Goal: Use online tool/utility: Utilize a website feature to perform a specific function

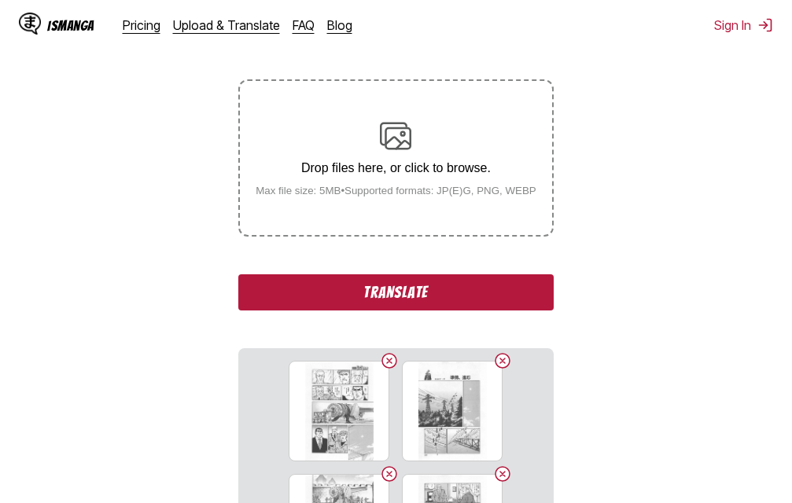
scroll to position [236, 0]
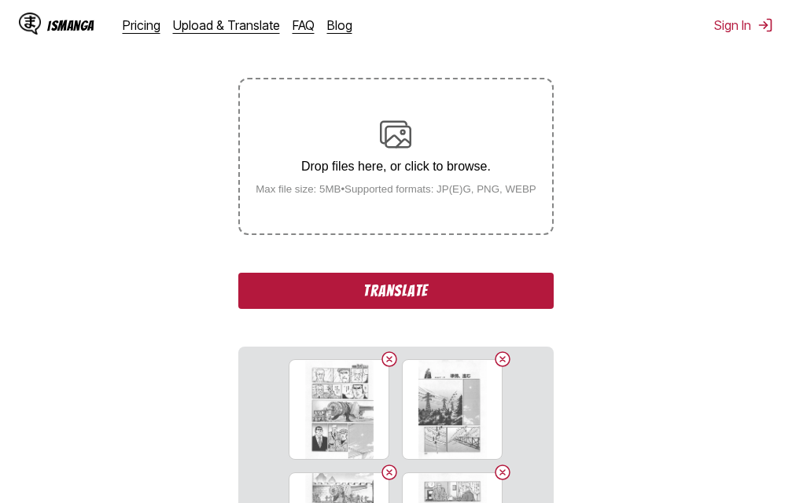
click at [466, 290] on button "Translate" at bounding box center [395, 291] width 315 height 36
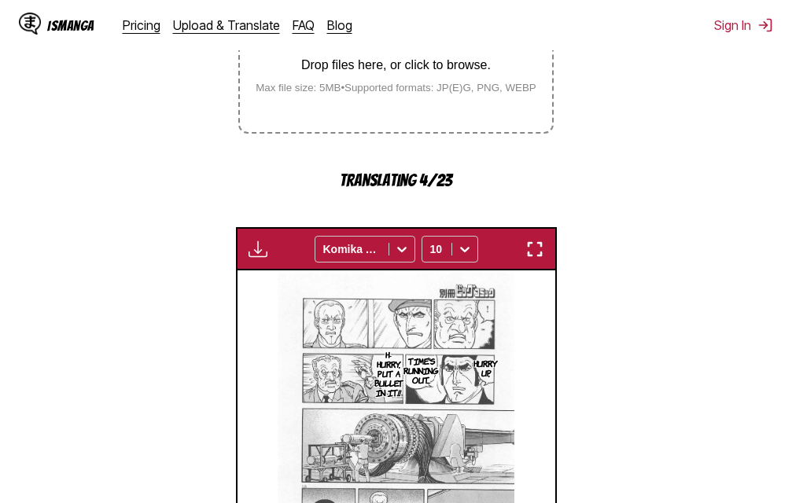
scroll to position [332, 0]
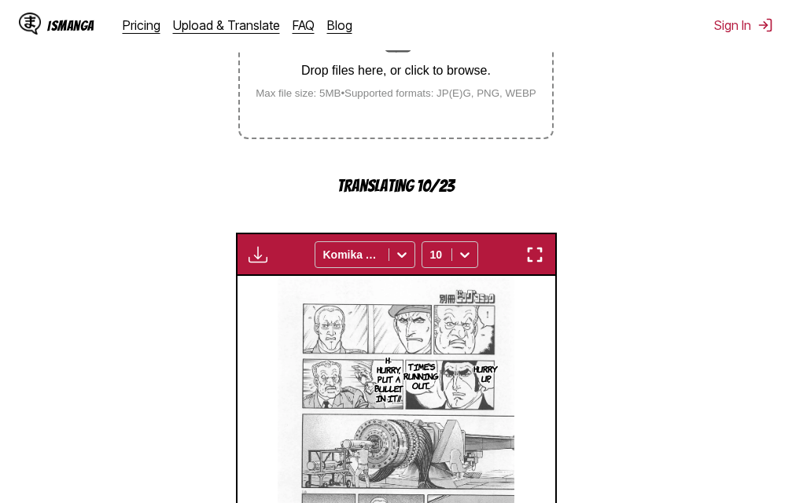
click at [540, 250] on img "button" at bounding box center [534, 254] width 19 height 19
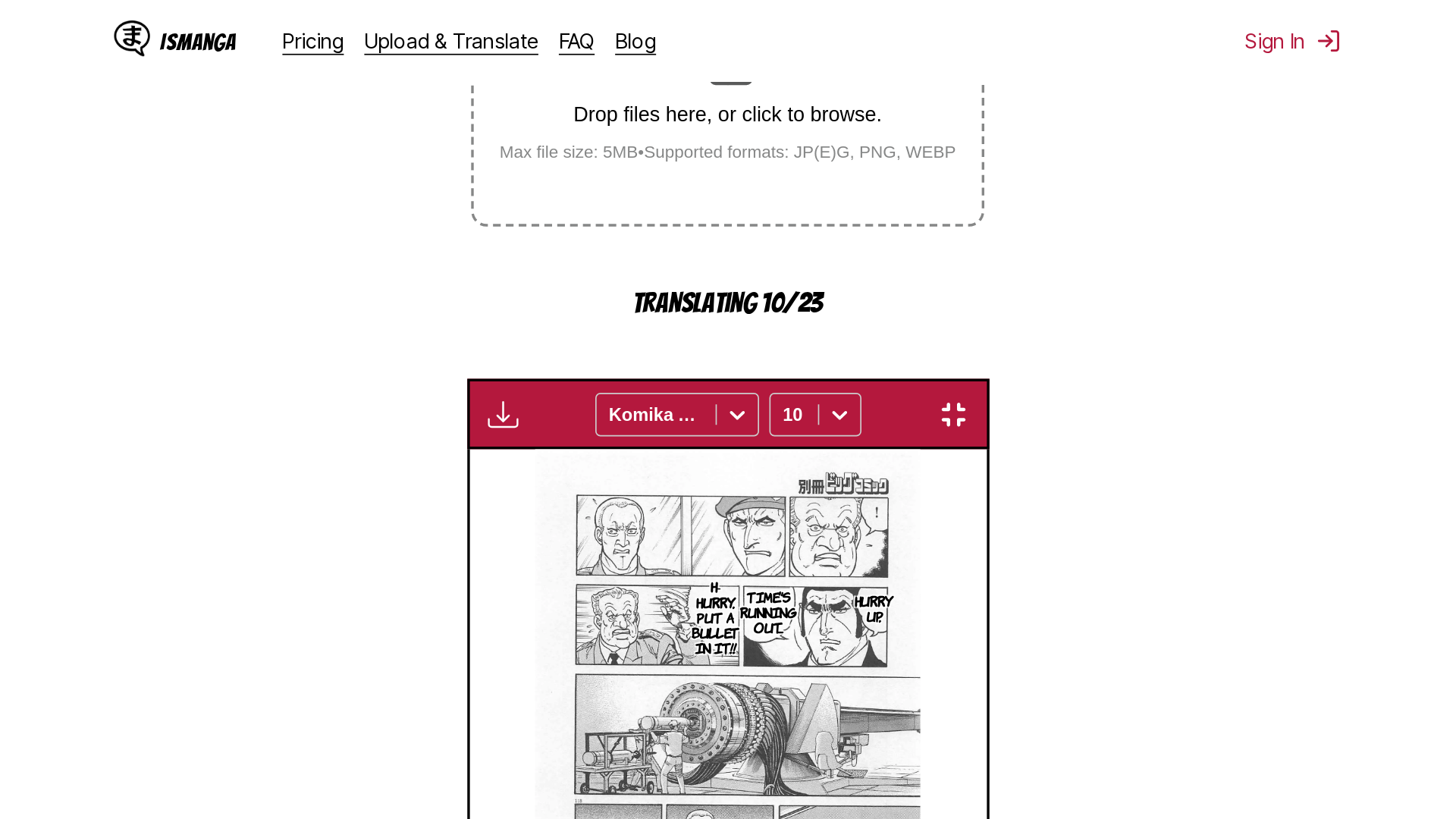
scroll to position [119, 0]
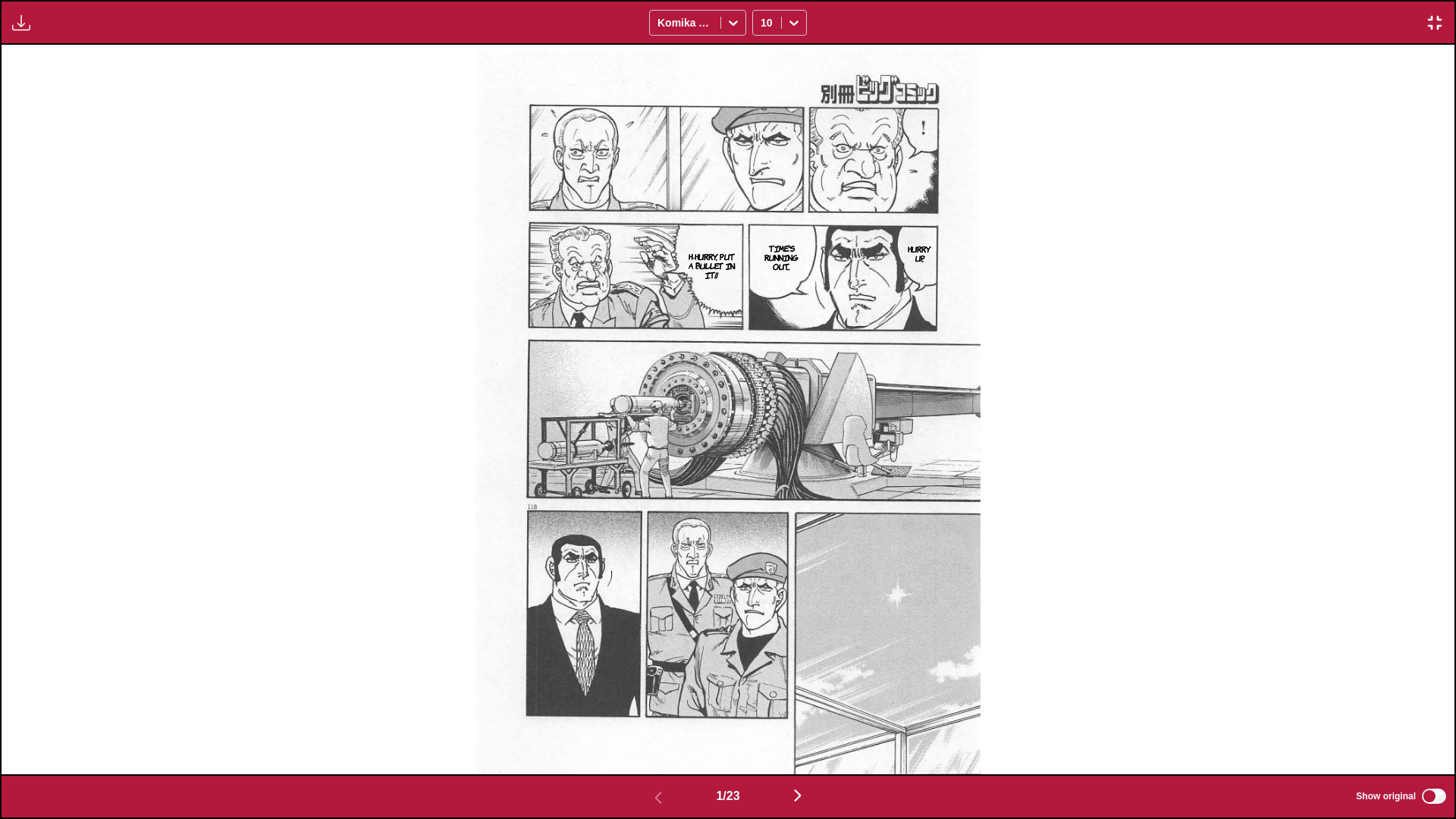
click at [763, 485] on img "button" at bounding box center [797, 796] width 18 height 18
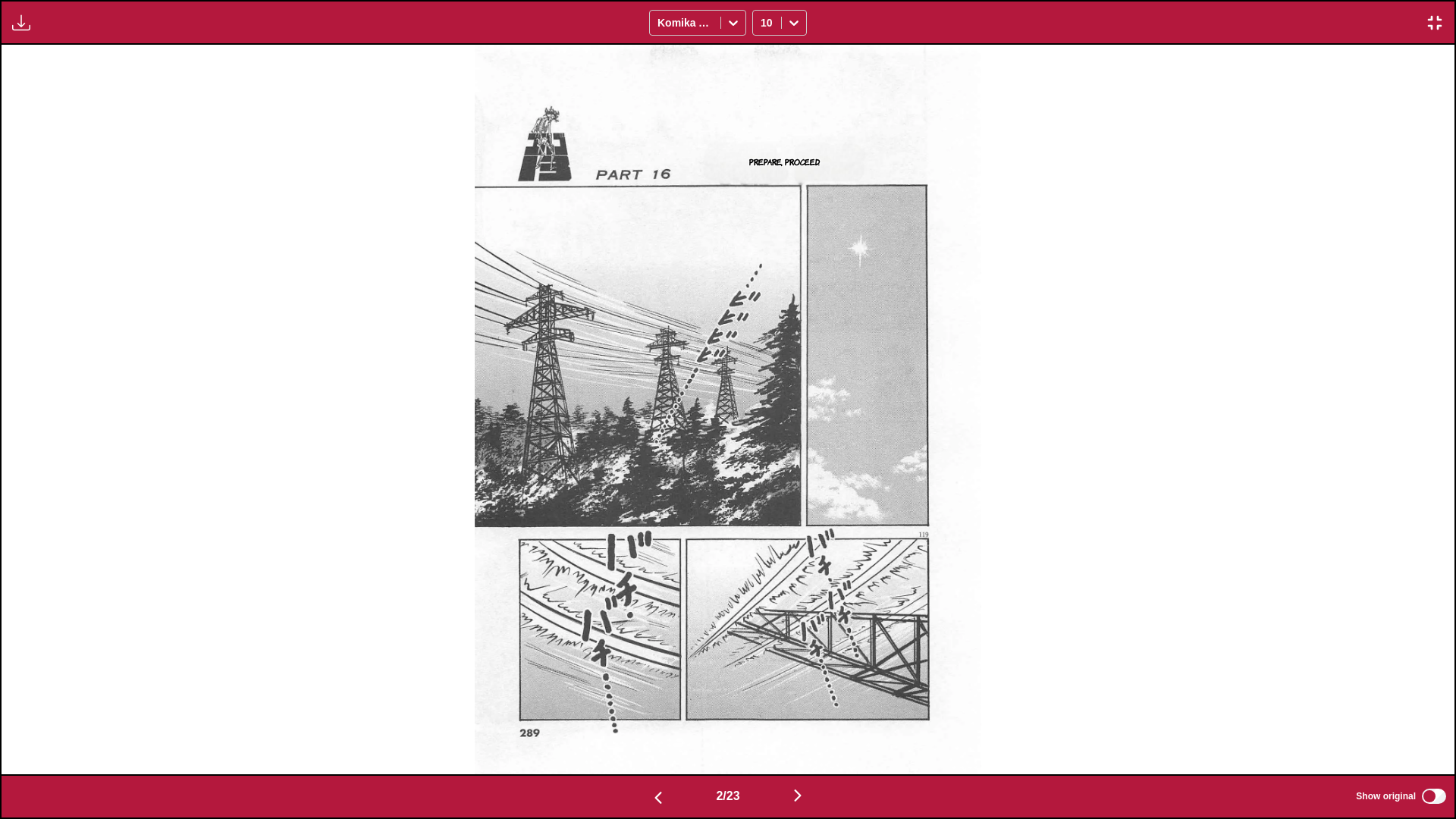
click at [763, 485] on img "button" at bounding box center [797, 796] width 18 height 18
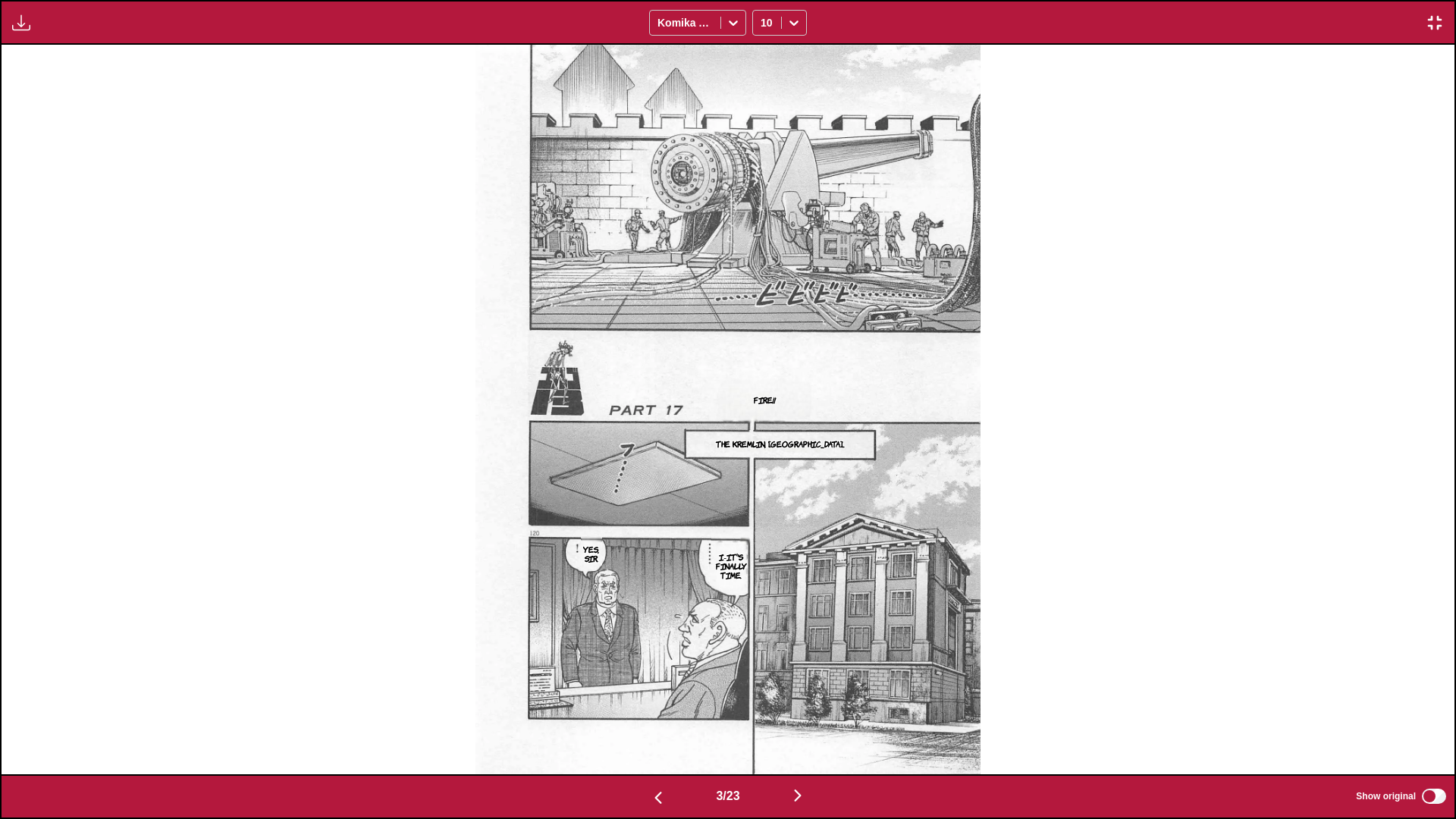
click at [763, 485] on img "button" at bounding box center [797, 796] width 18 height 18
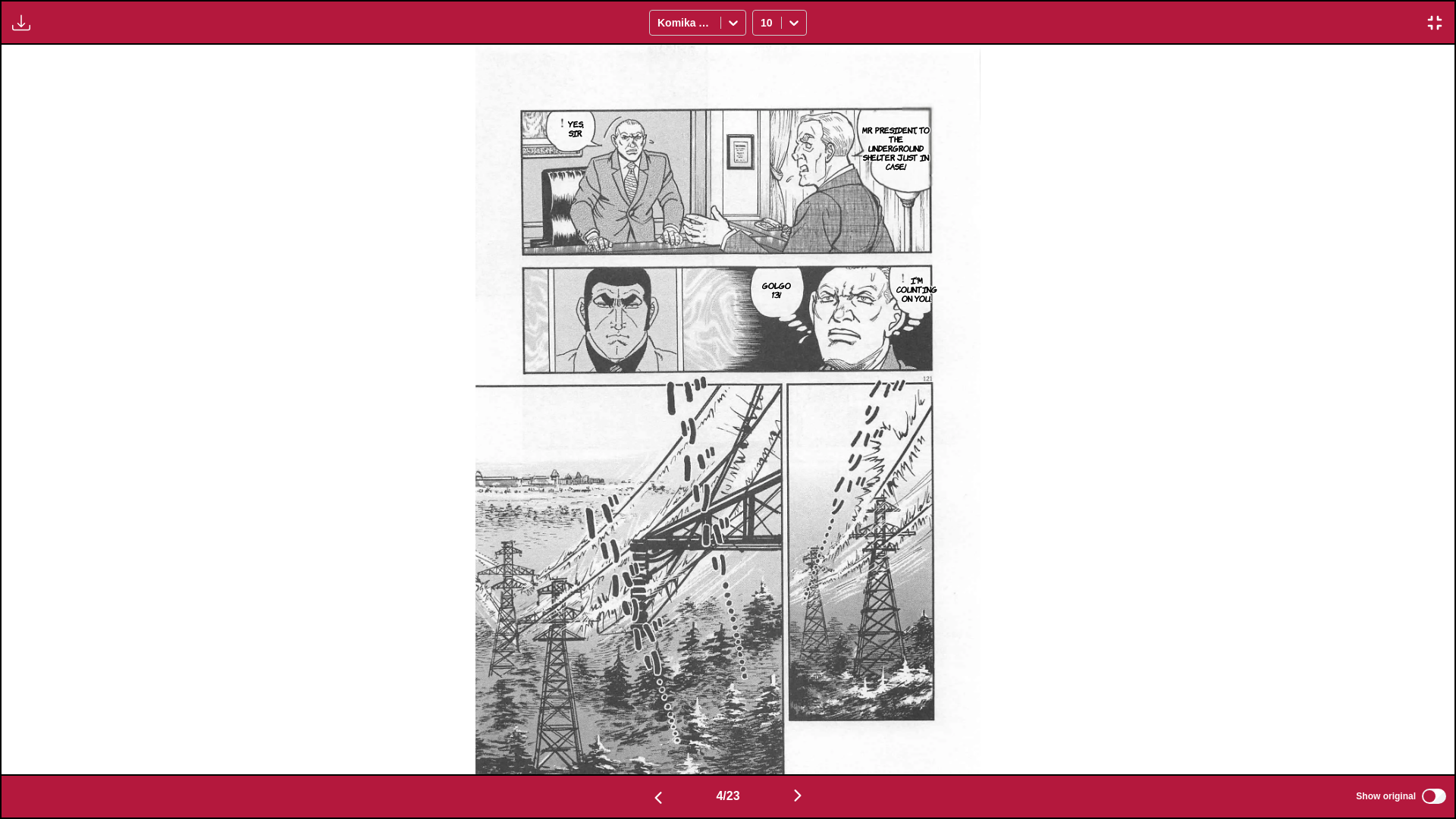
click at [763, 485] on img "button" at bounding box center [797, 796] width 18 height 18
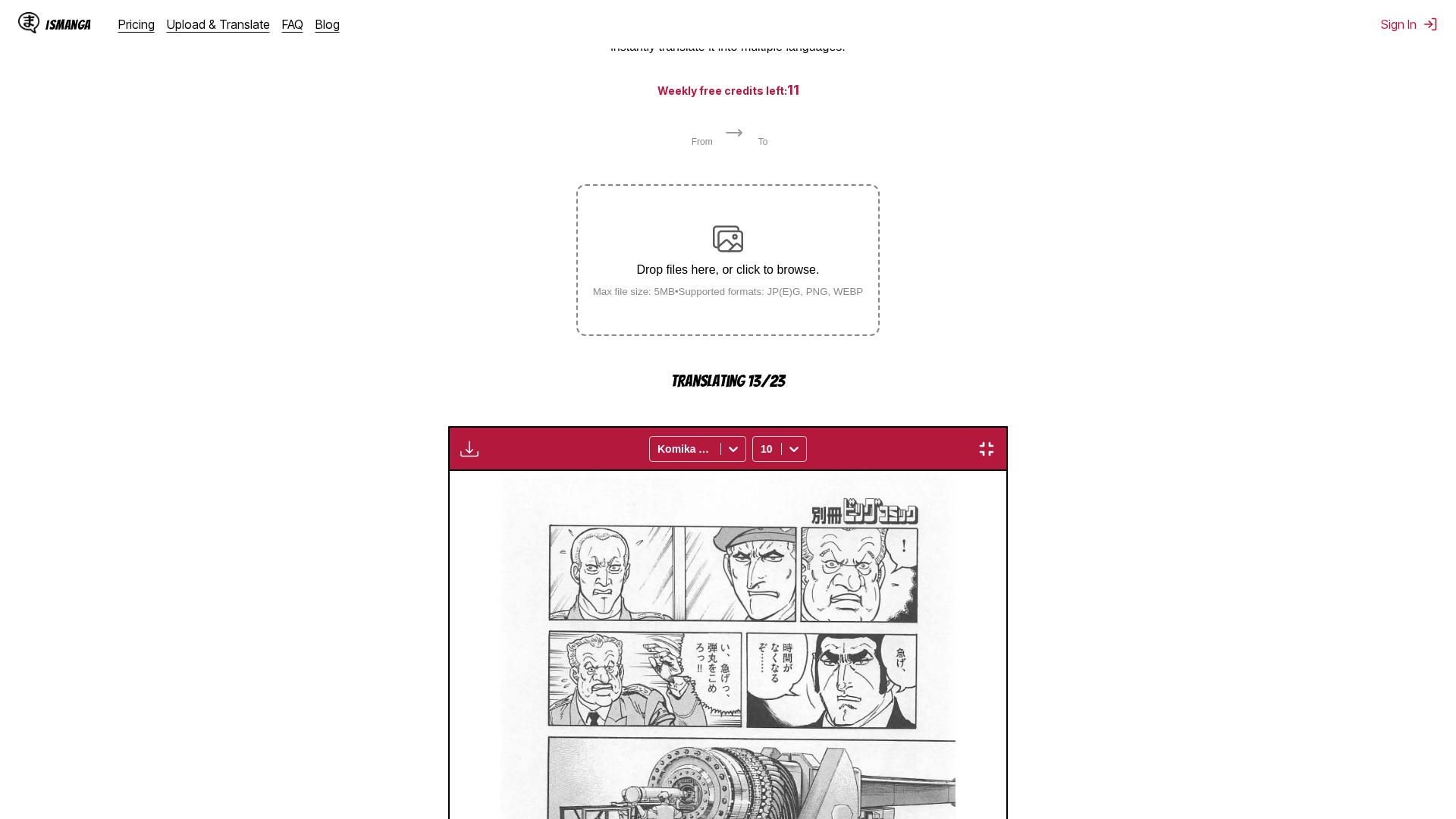
scroll to position [0, 5811]
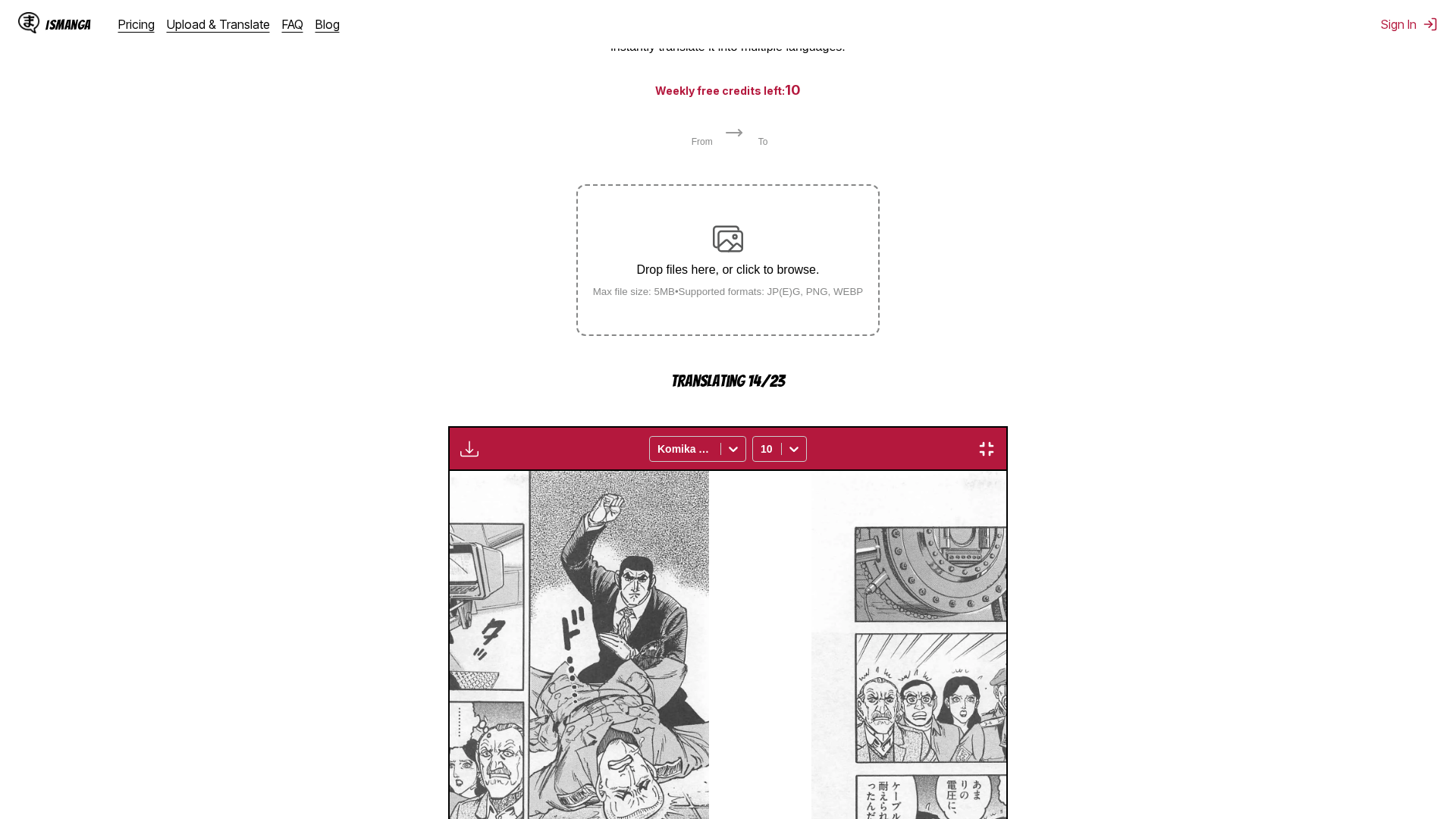
scroll to position [0, 7265]
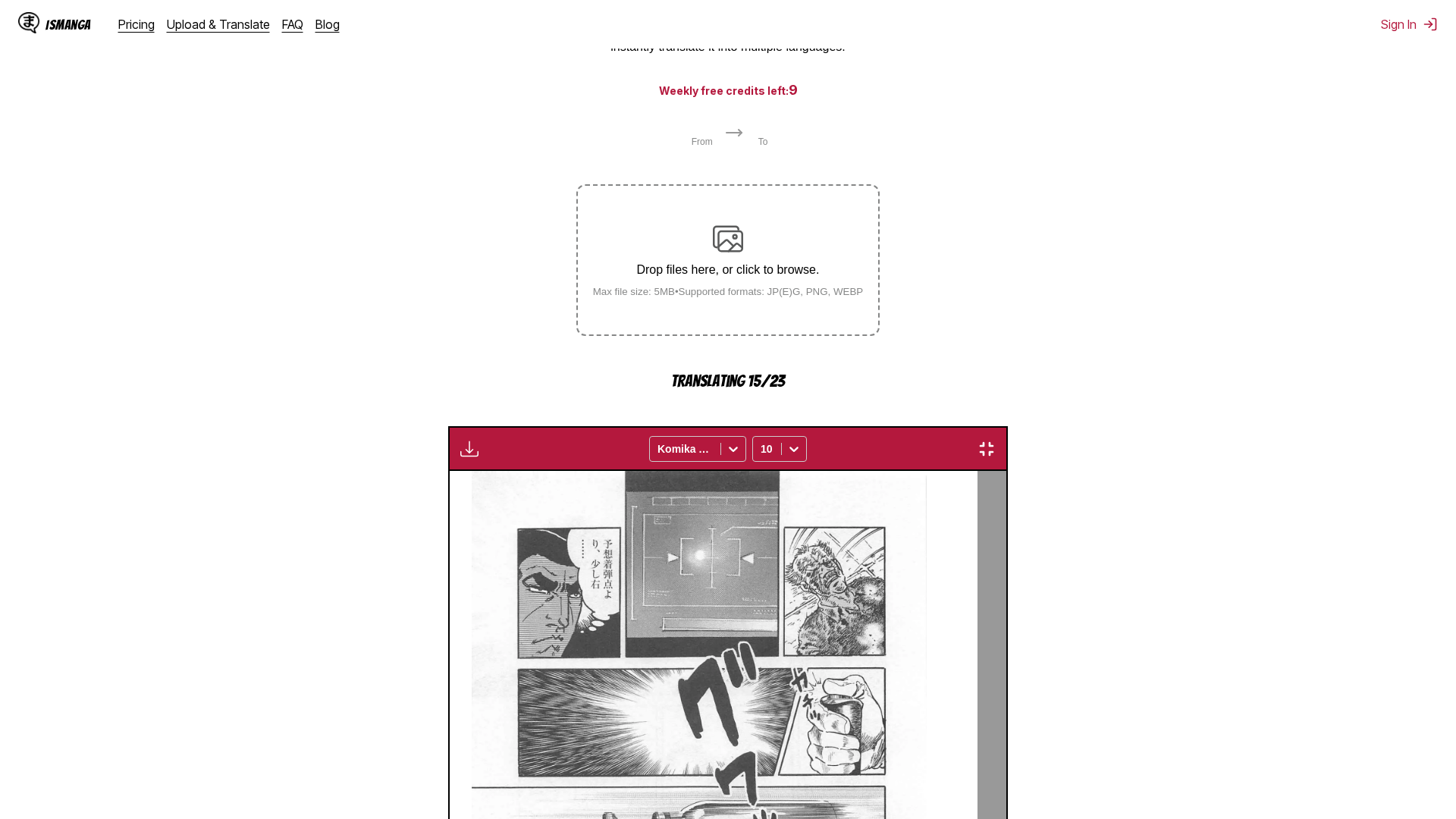
scroll to position [0, 8718]
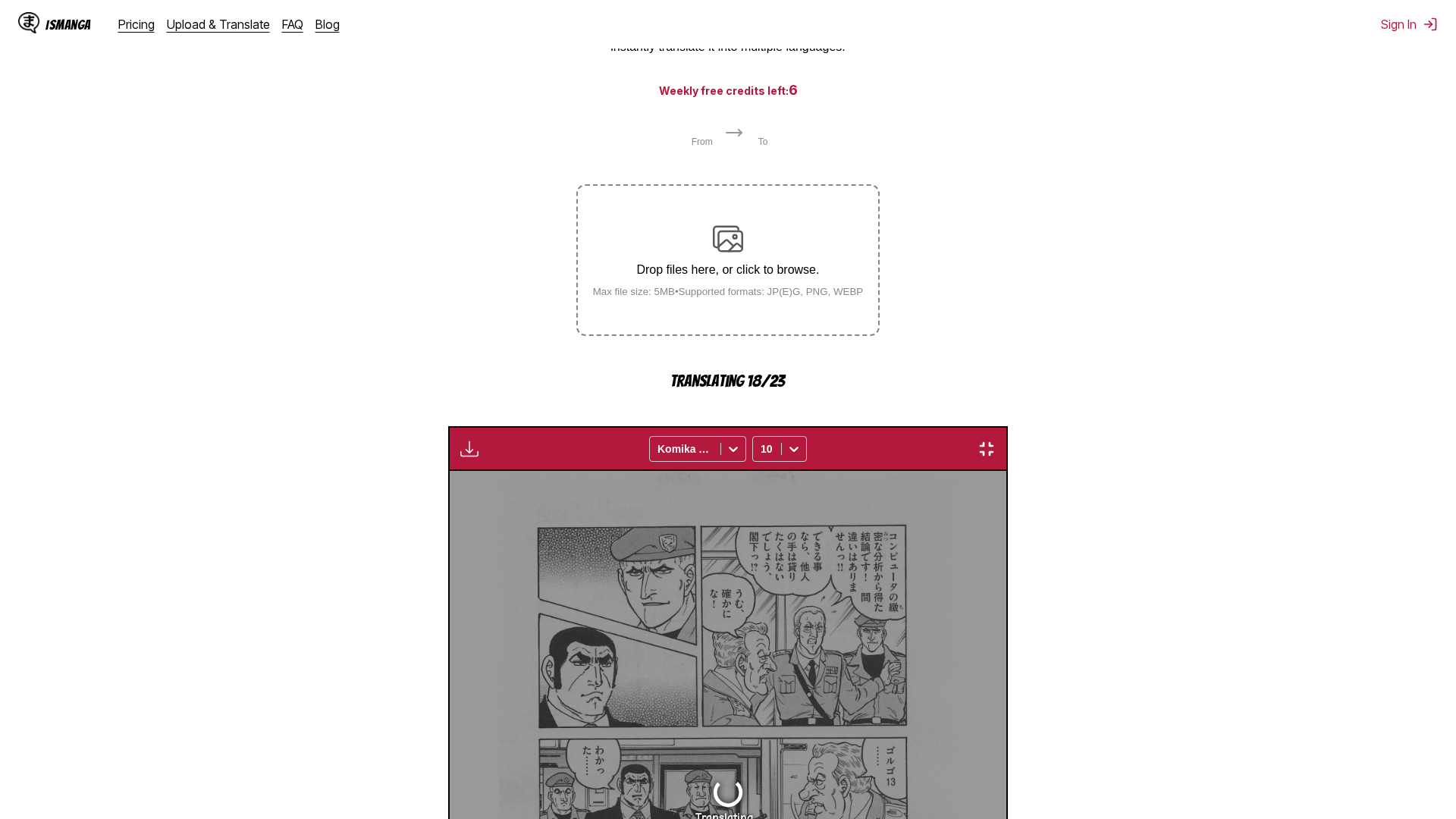
scroll to position [0, 17435]
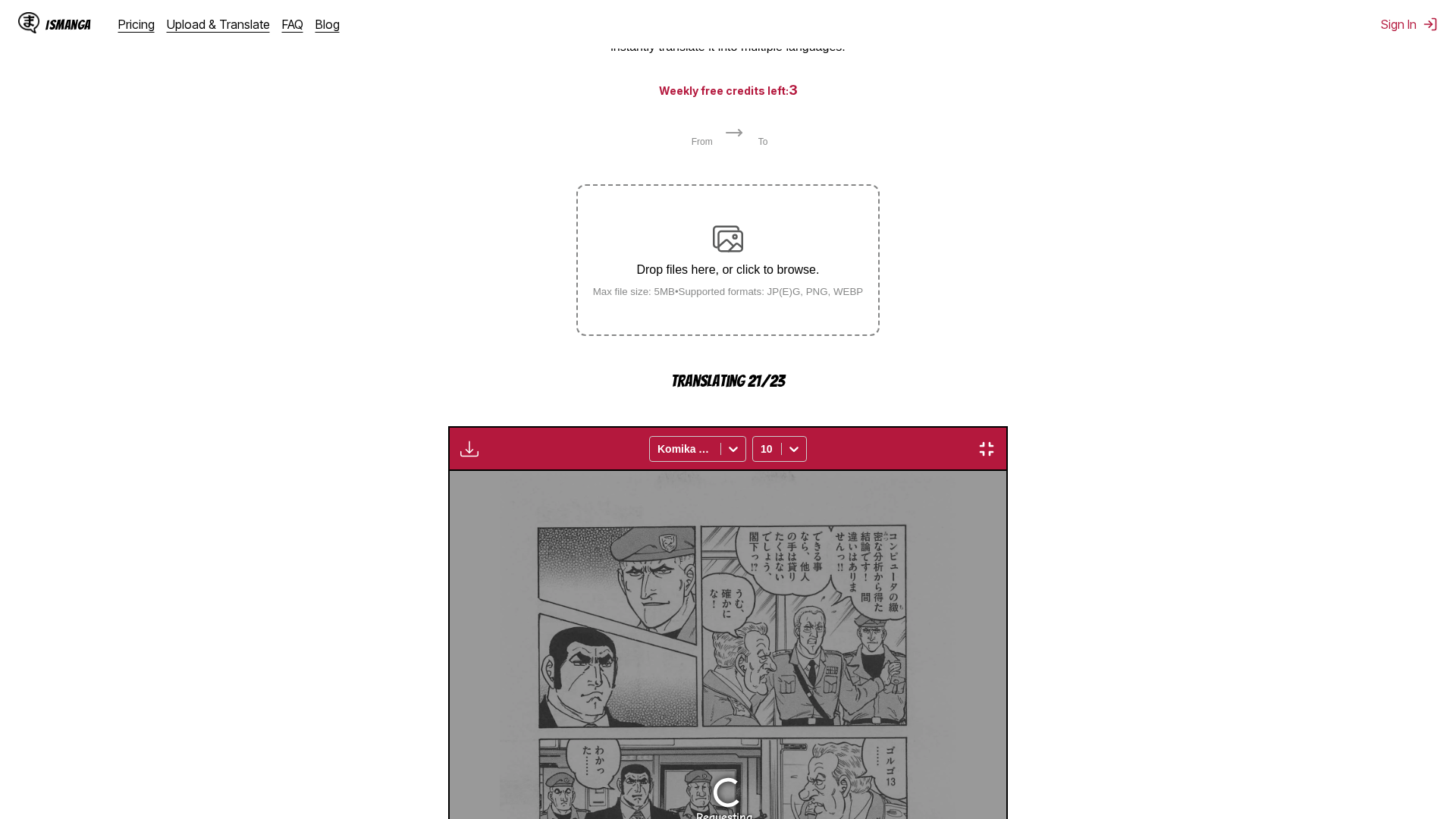
scroll to position [0, 24700]
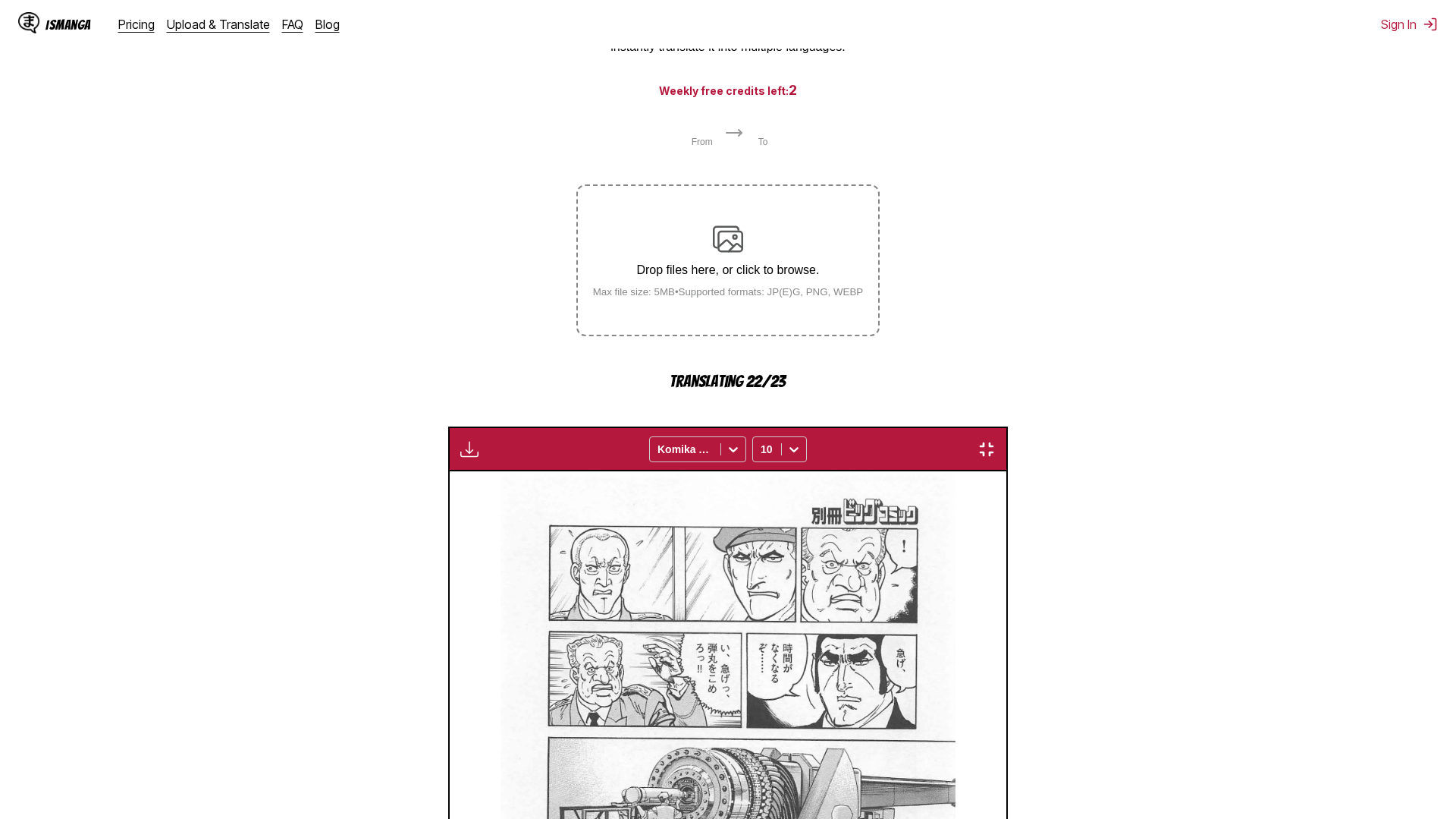
scroll to position [0, 27606]
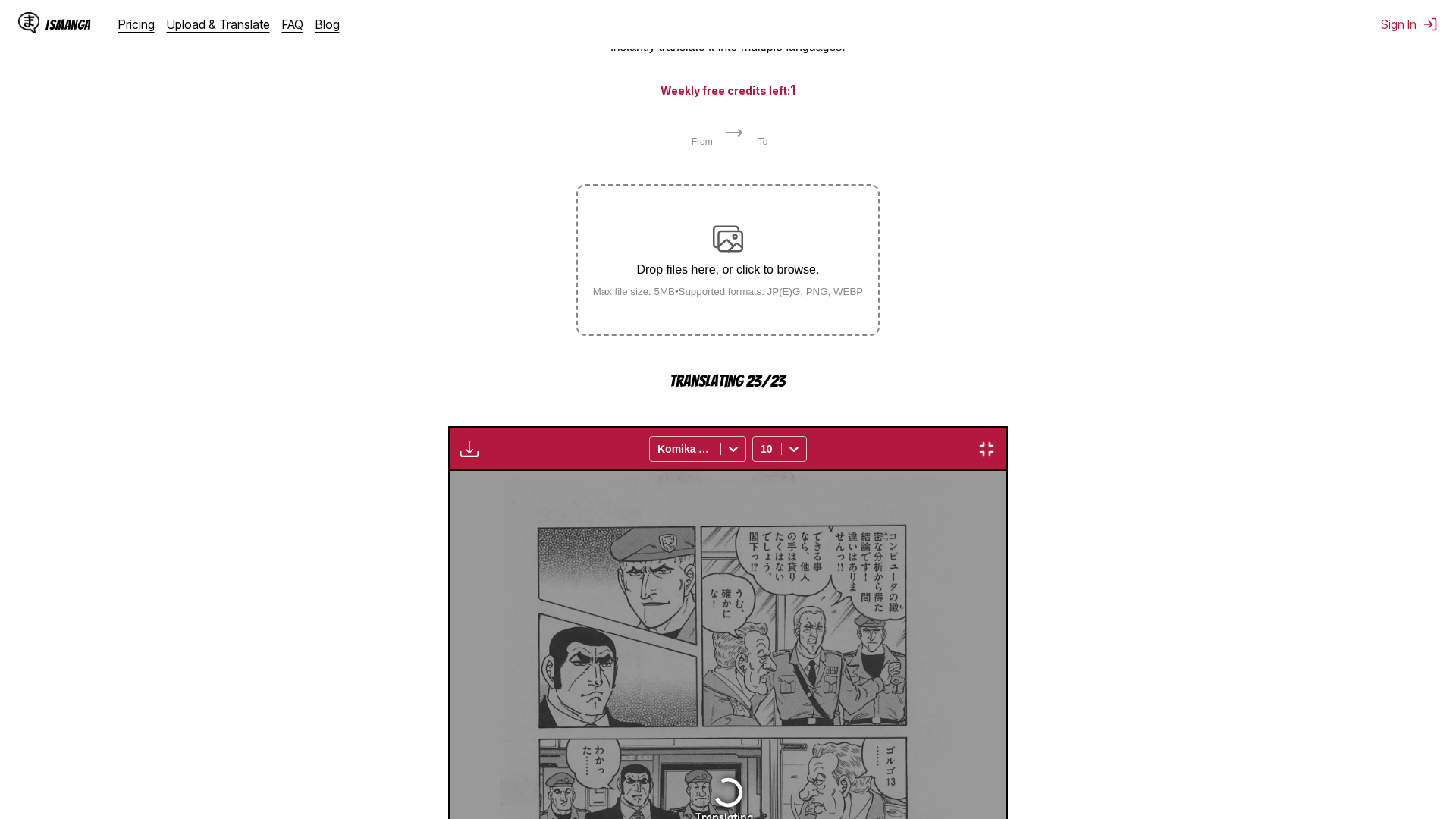
scroll to position [0, 31965]
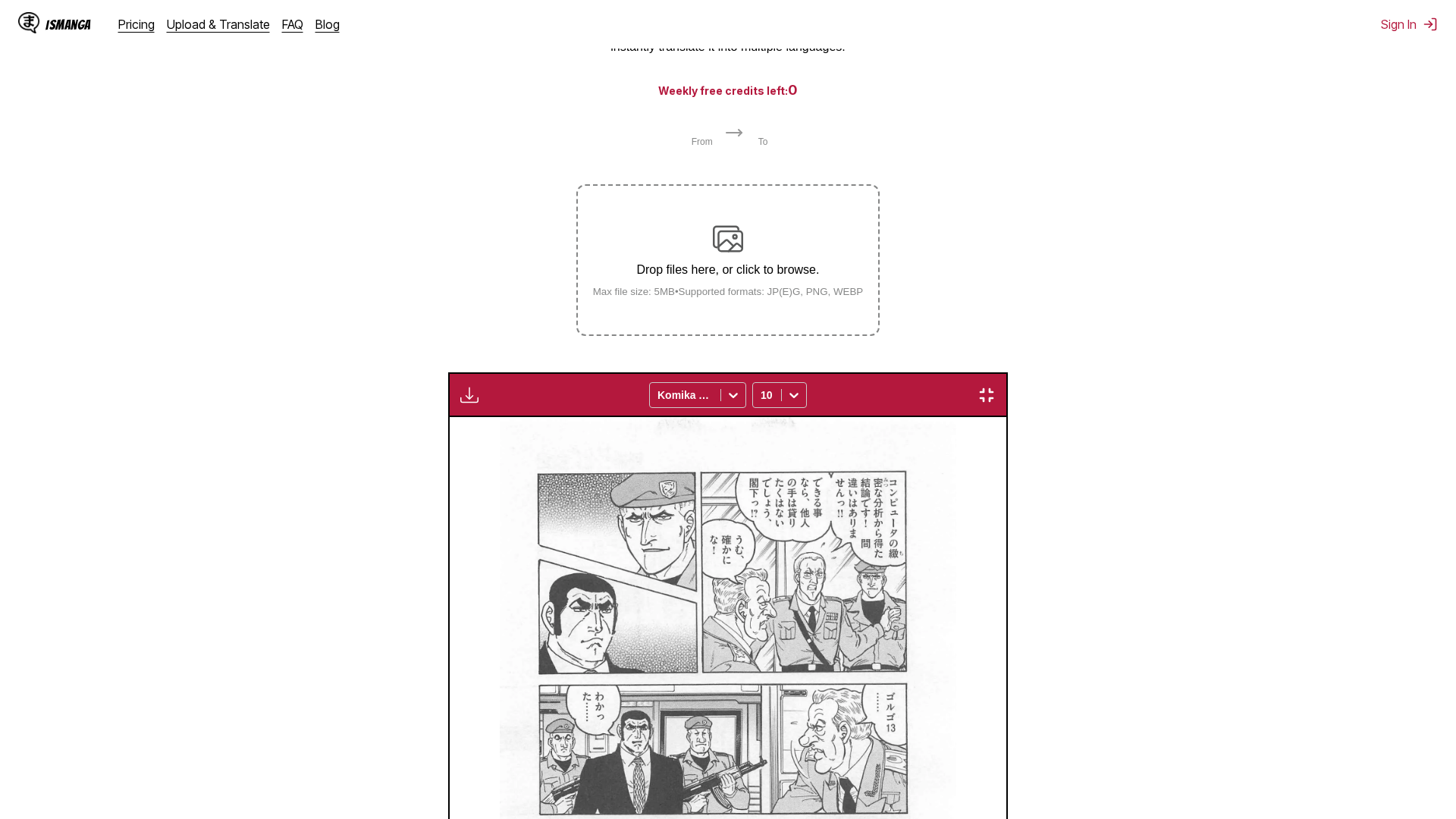
click at [996, 386] on img "button" at bounding box center [986, 395] width 18 height 18
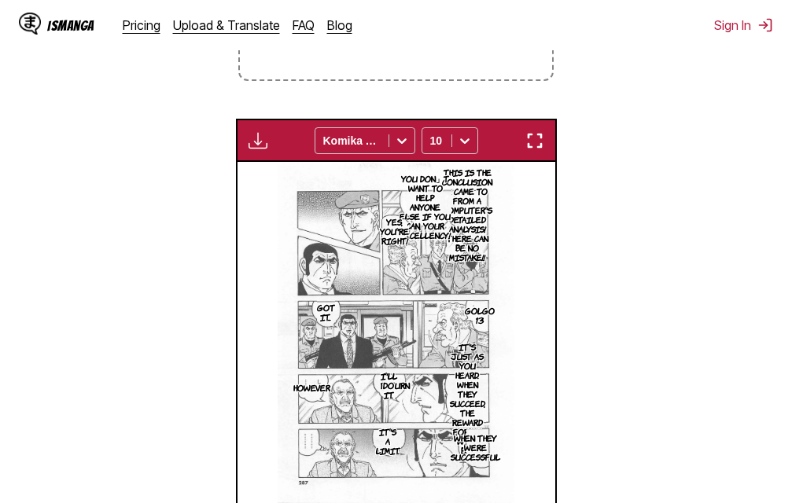
scroll to position [0, 6990]
